Goal: Find contact information: Find contact information

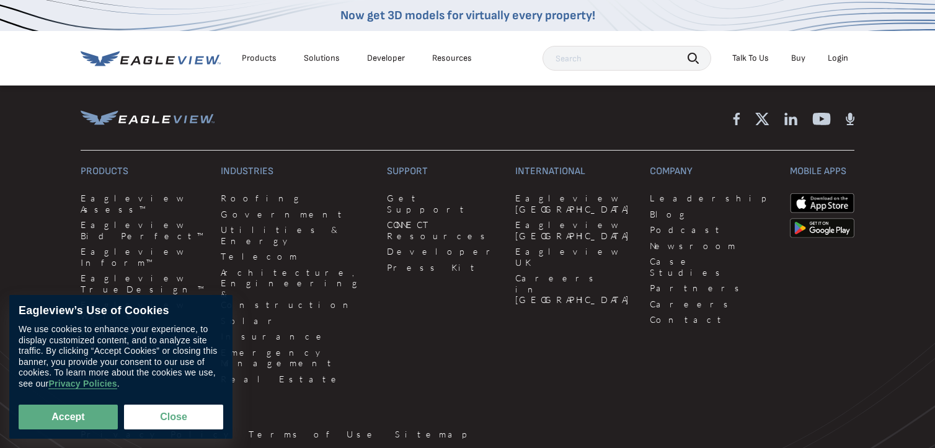
scroll to position [3347, 0]
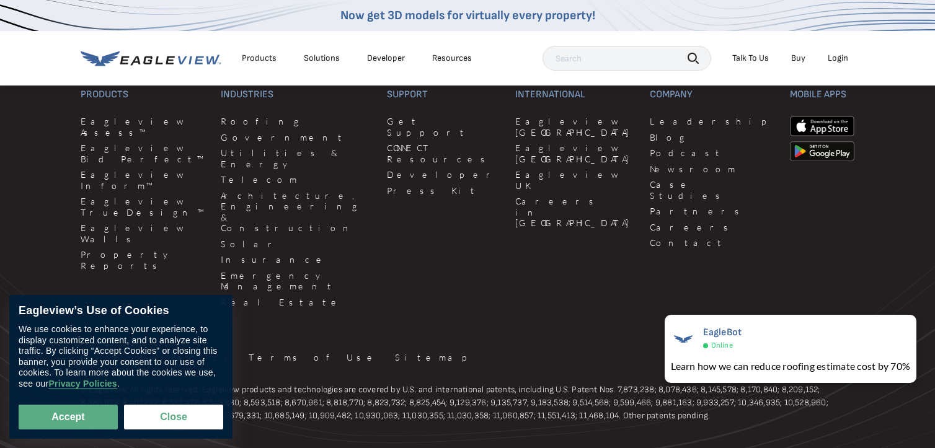
click at [412, 286] on div "Products Eagleview Assess™ Eagleview Bid Perfect™ Eagleview Inform™ Eagleview T…" at bounding box center [468, 227] width 774 height 390
click at [170, 415] on button "Close" at bounding box center [173, 417] width 99 height 25
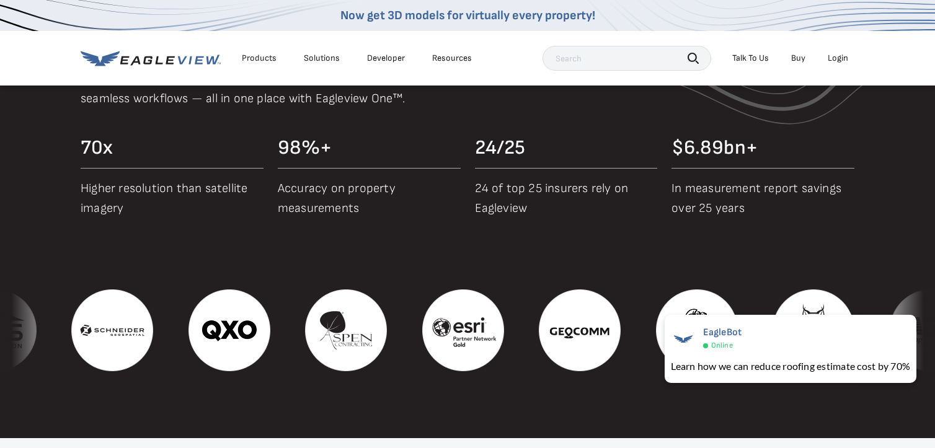
scroll to position [1255, 0]
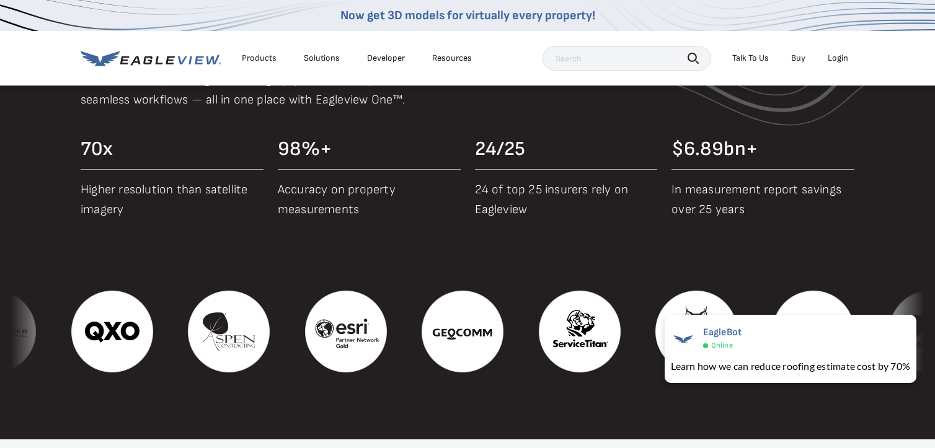
click at [746, 55] on div "Talk To Us" at bounding box center [750, 58] width 37 height 11
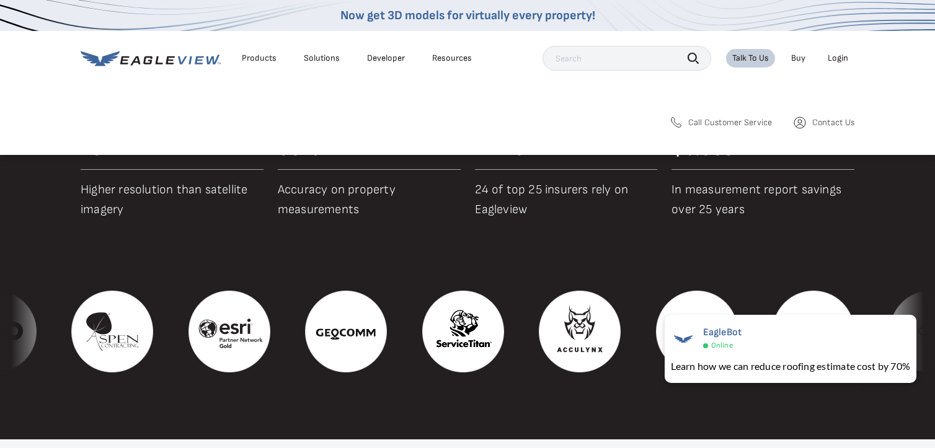
click at [733, 122] on span "Call Customer Service" at bounding box center [730, 122] width 84 height 11
click at [673, 119] on icon at bounding box center [676, 122] width 10 height 10
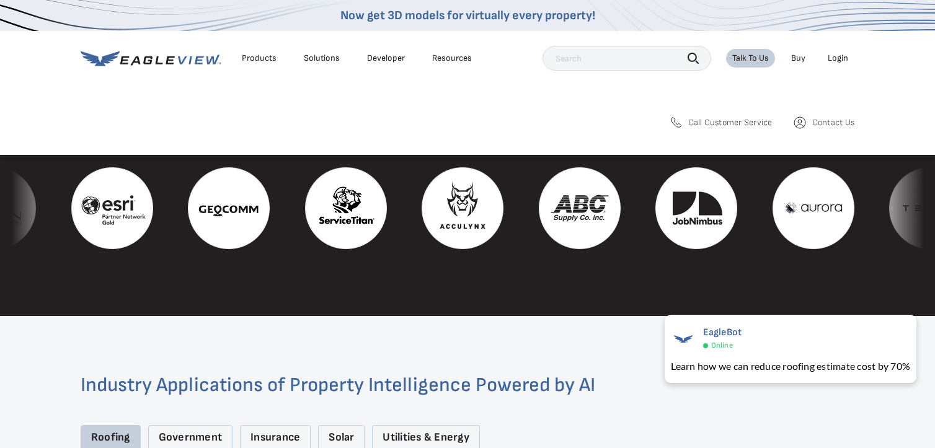
scroll to position [1441, 0]
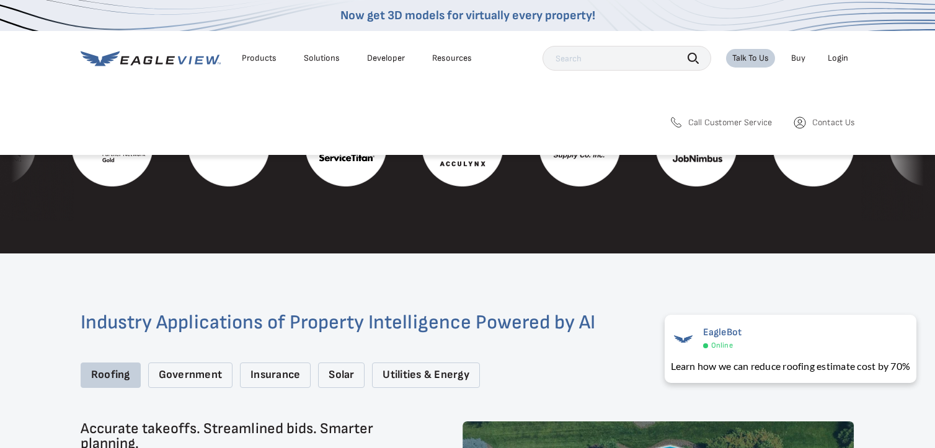
click at [816, 126] on span "Contact Us" at bounding box center [833, 122] width 42 height 11
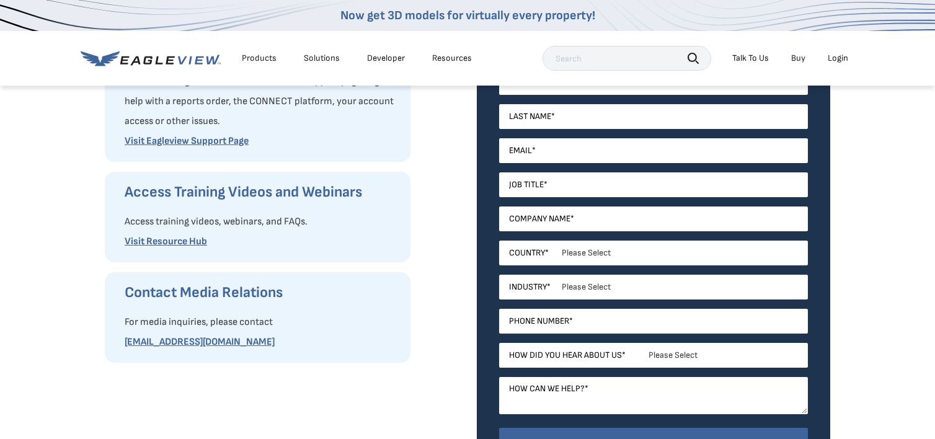
scroll to position [186, 0]
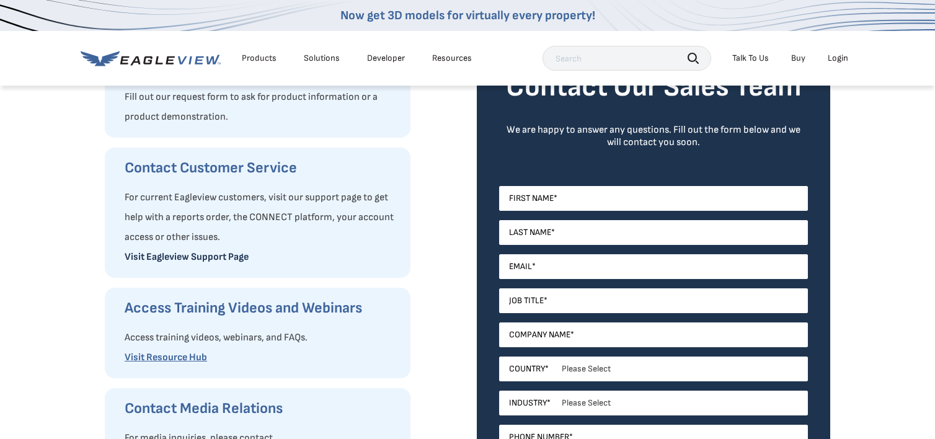
click at [196, 252] on link "Visit Eagleview Support Page" at bounding box center [187, 257] width 124 height 12
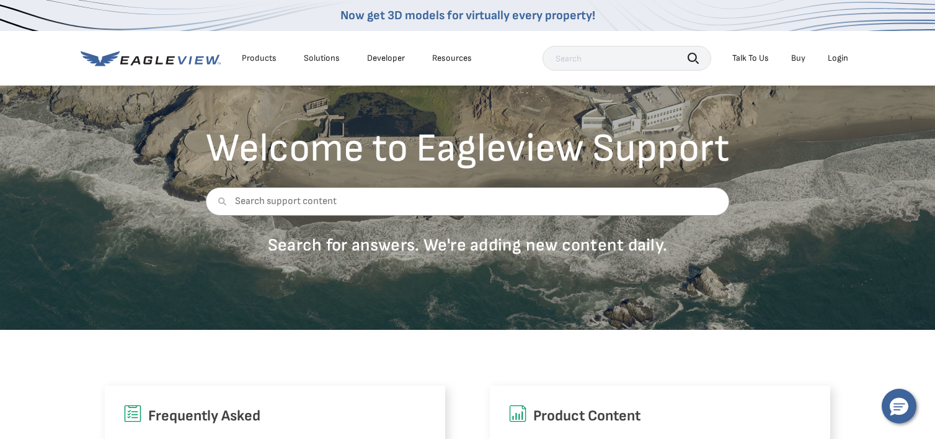
scroll to position [62, 0]
